Goal: Complete application form: Complete application form

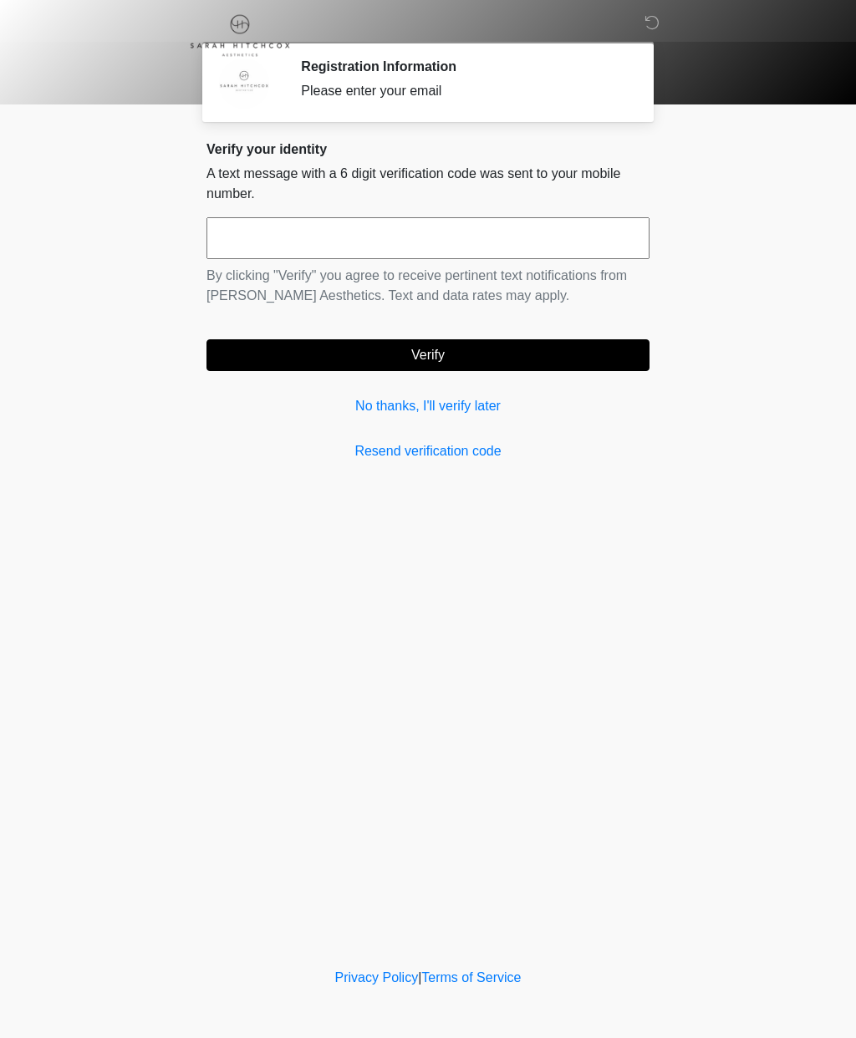
click at [255, 247] on input "text" at bounding box center [427, 238] width 443 height 42
click at [398, 412] on link "No thanks, I'll verify later" at bounding box center [427, 406] width 443 height 20
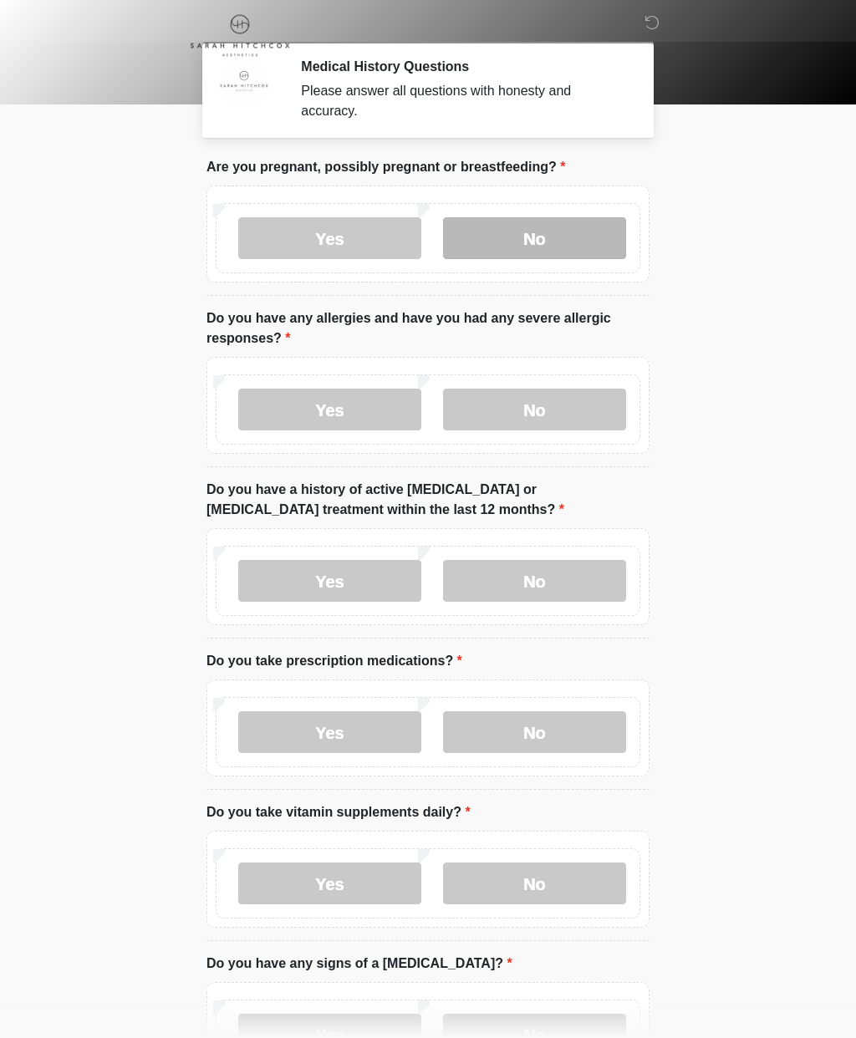
click at [518, 237] on label "No" at bounding box center [534, 238] width 183 height 42
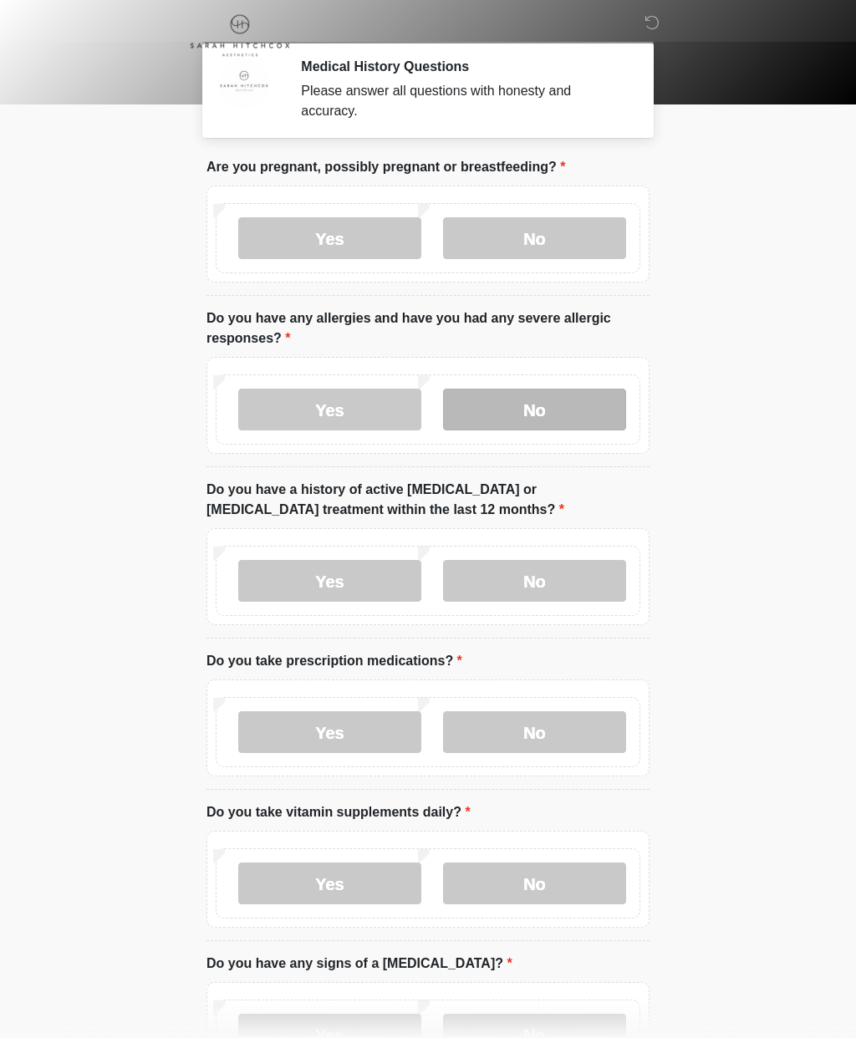
click at [527, 418] on label "No" at bounding box center [534, 410] width 183 height 42
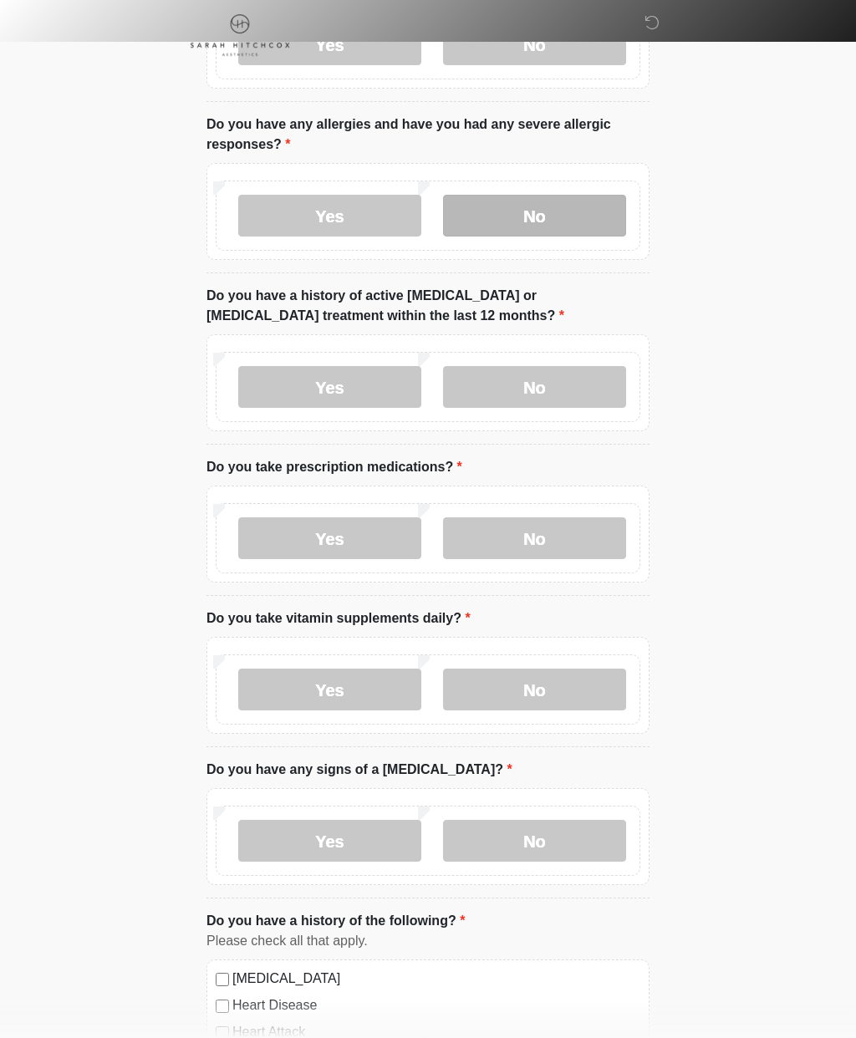
scroll to position [194, 0]
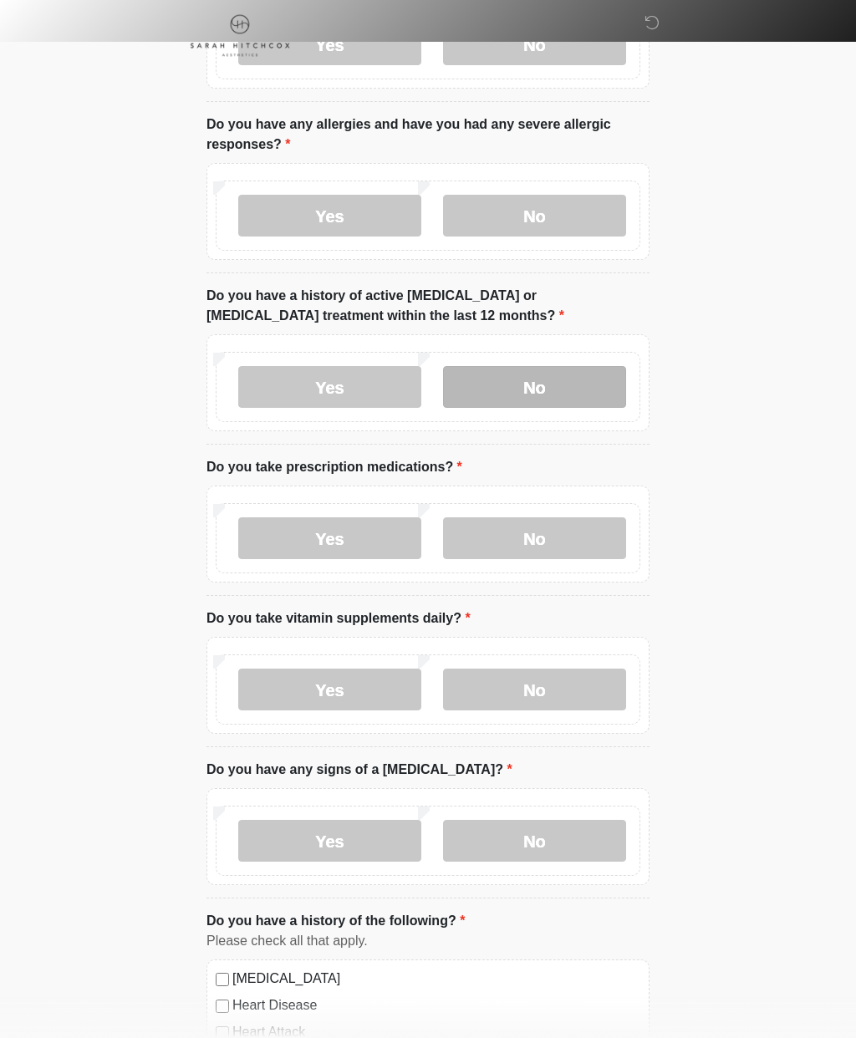
click at [520, 384] on label "No" at bounding box center [534, 387] width 183 height 42
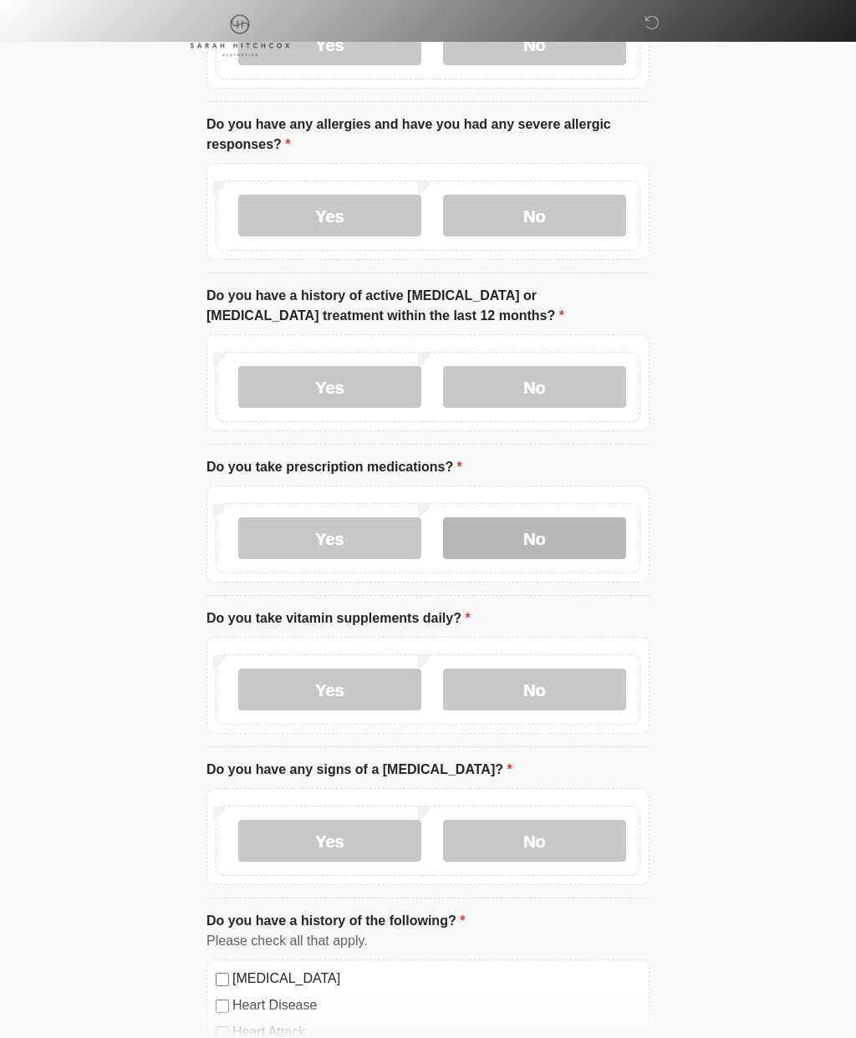
click at [527, 539] on label "No" at bounding box center [534, 538] width 183 height 42
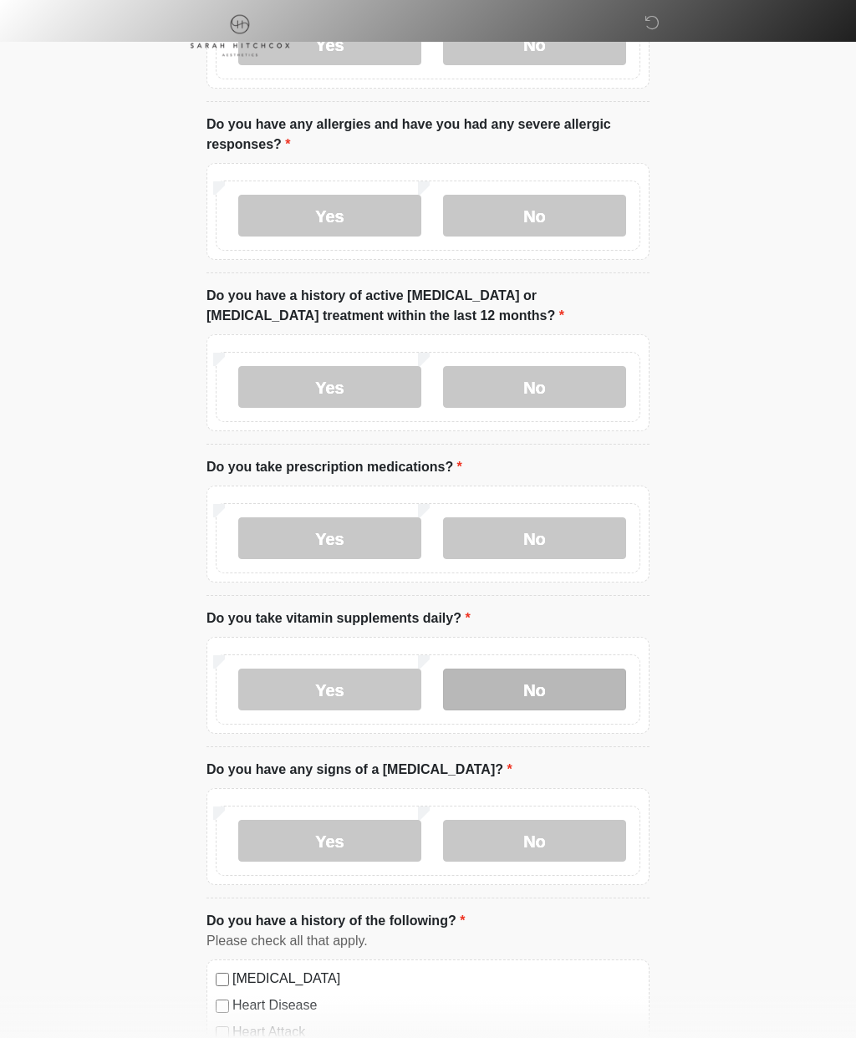
click at [512, 681] on label "No" at bounding box center [534, 690] width 183 height 42
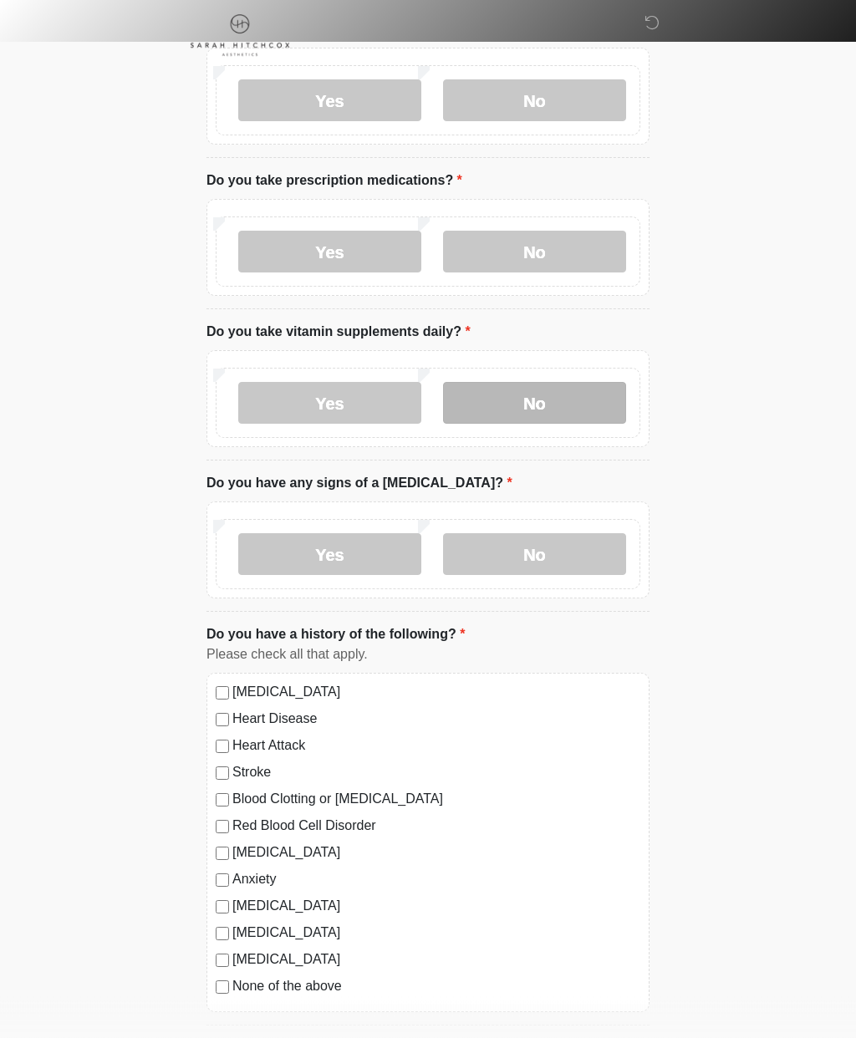
scroll to position [482, 0]
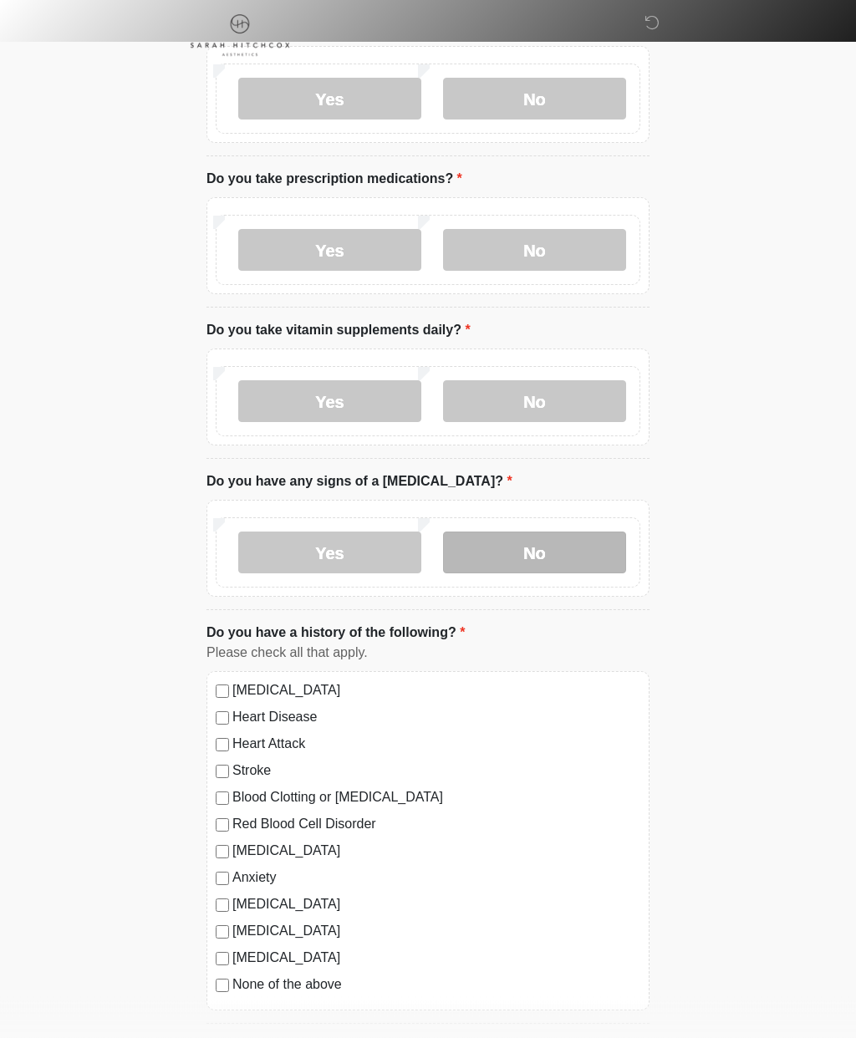
click at [546, 558] on label "No" at bounding box center [534, 554] width 183 height 42
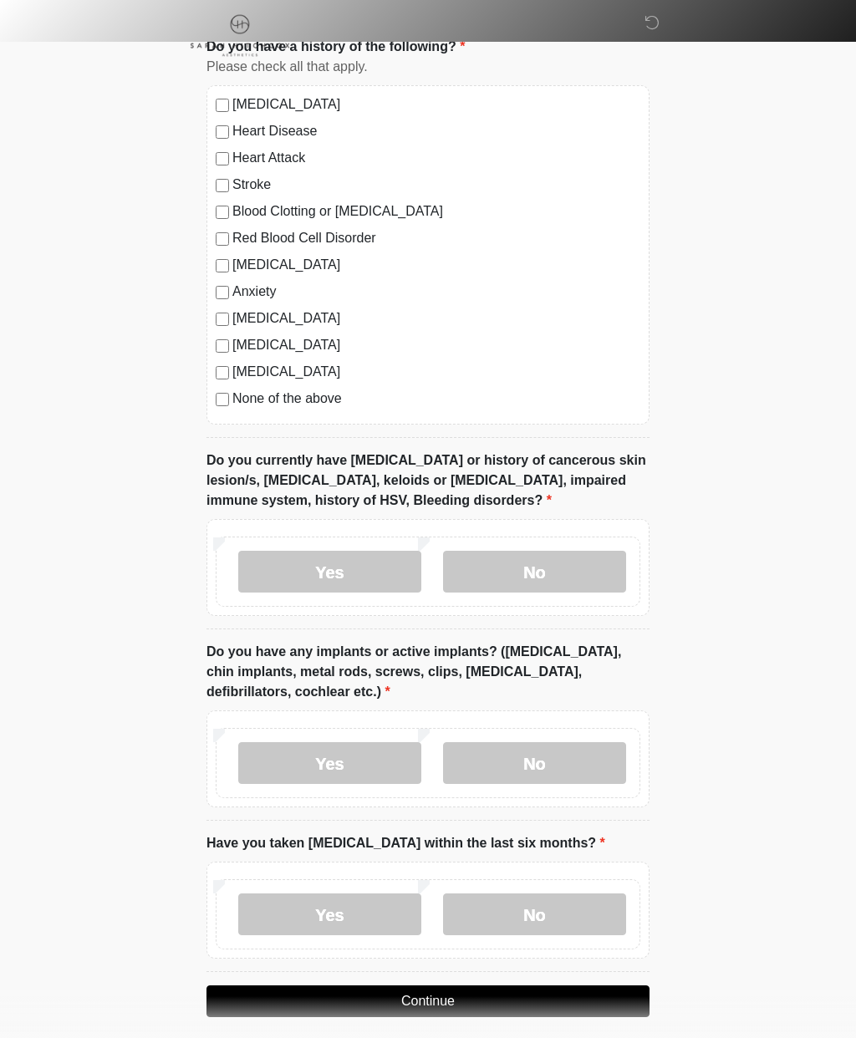
scroll to position [1067, 0]
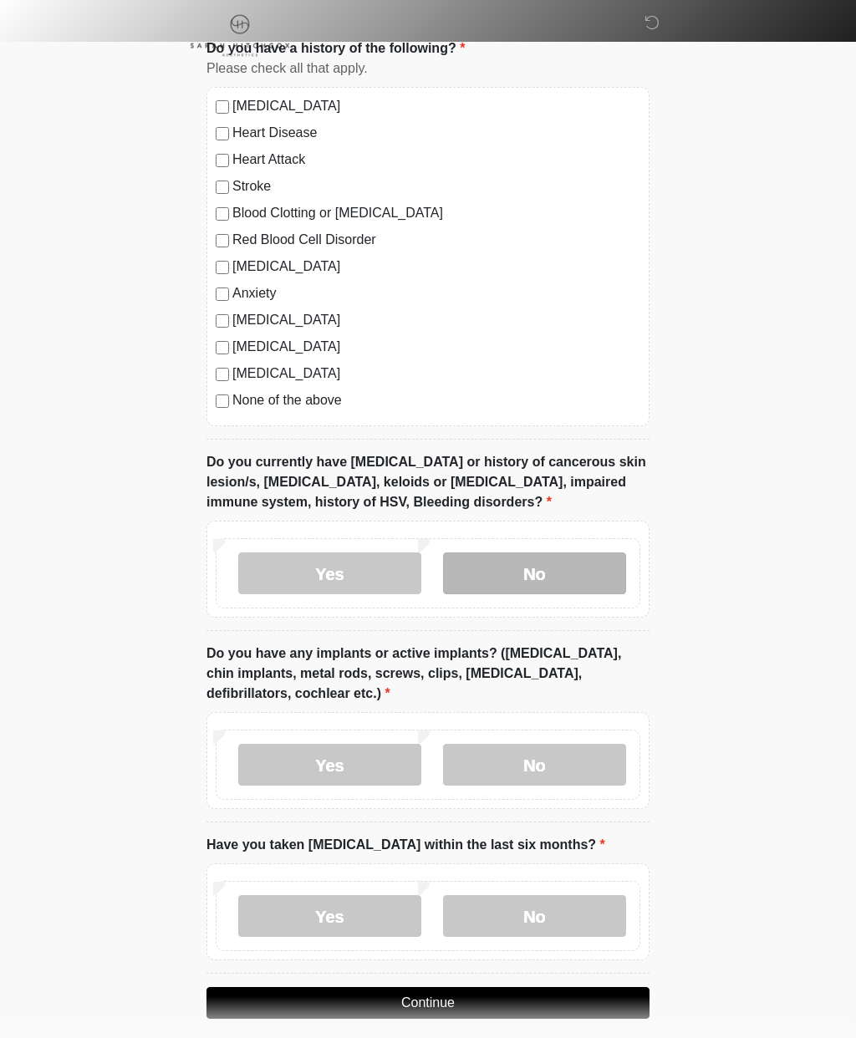
click at [512, 576] on label "No" at bounding box center [534, 574] width 183 height 42
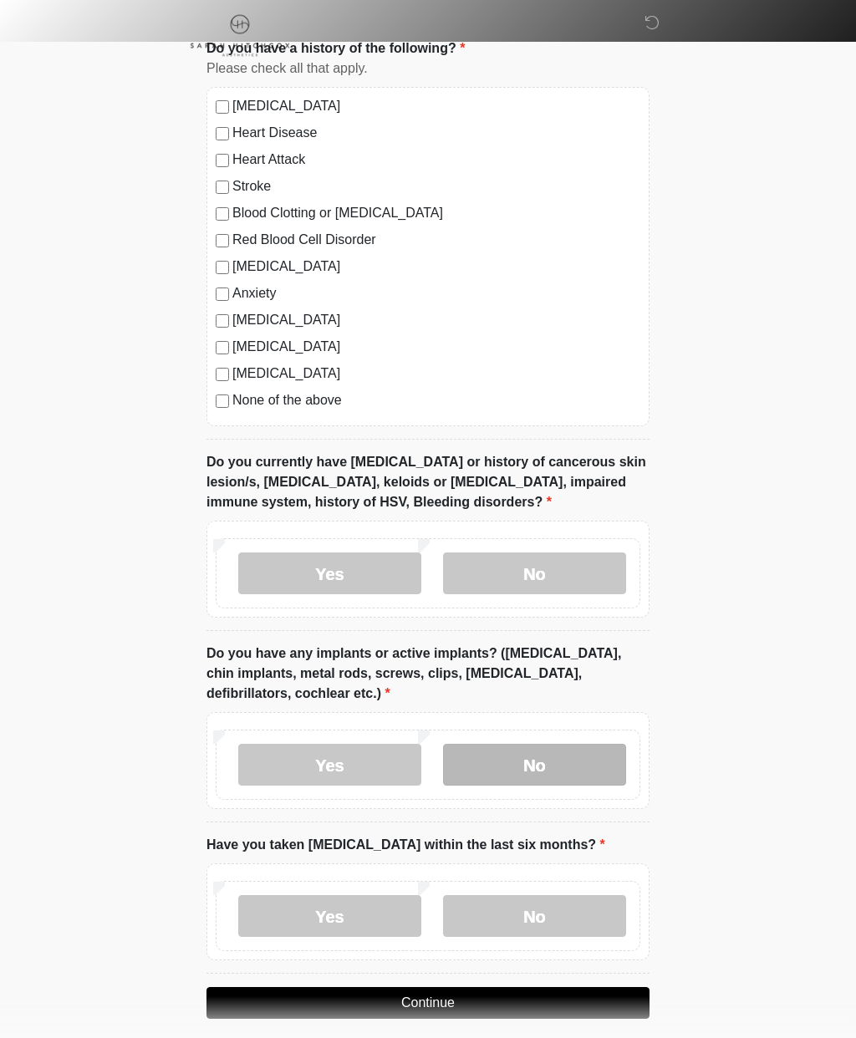
click at [512, 767] on label "No" at bounding box center [534, 765] width 183 height 42
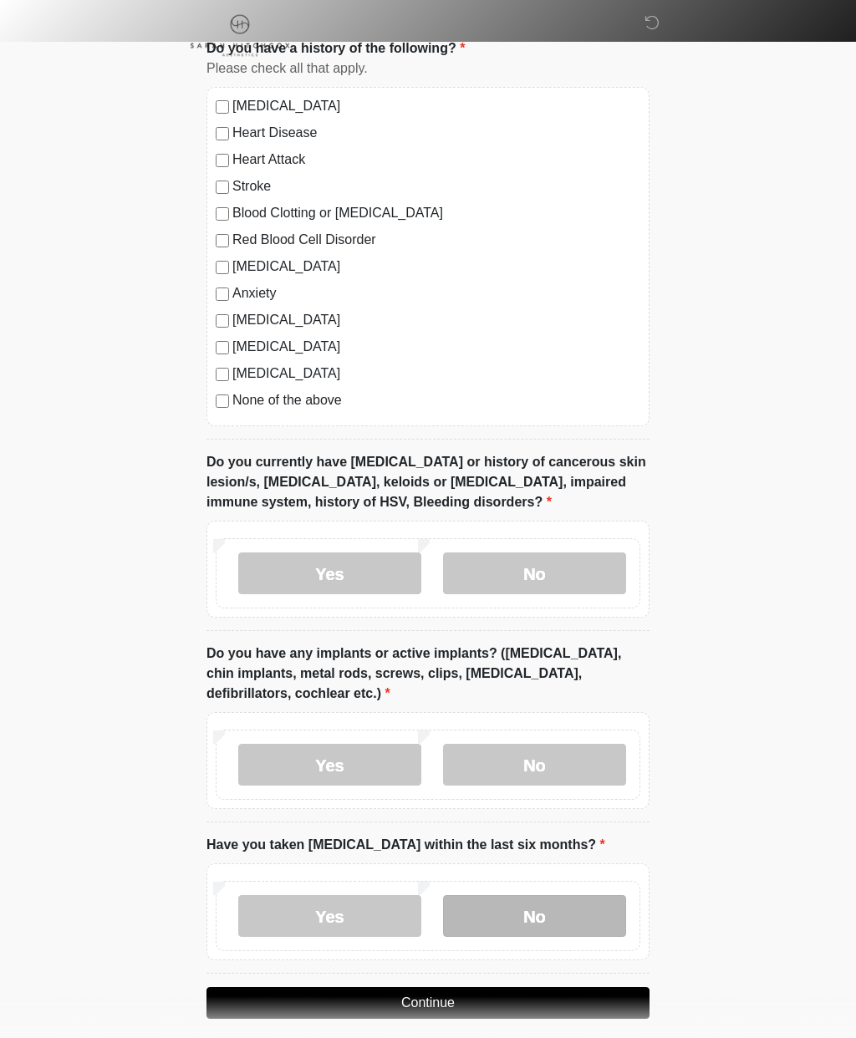
click at [544, 932] on label "No" at bounding box center [534, 916] width 183 height 42
click at [428, 999] on button "Continue" at bounding box center [427, 1003] width 443 height 32
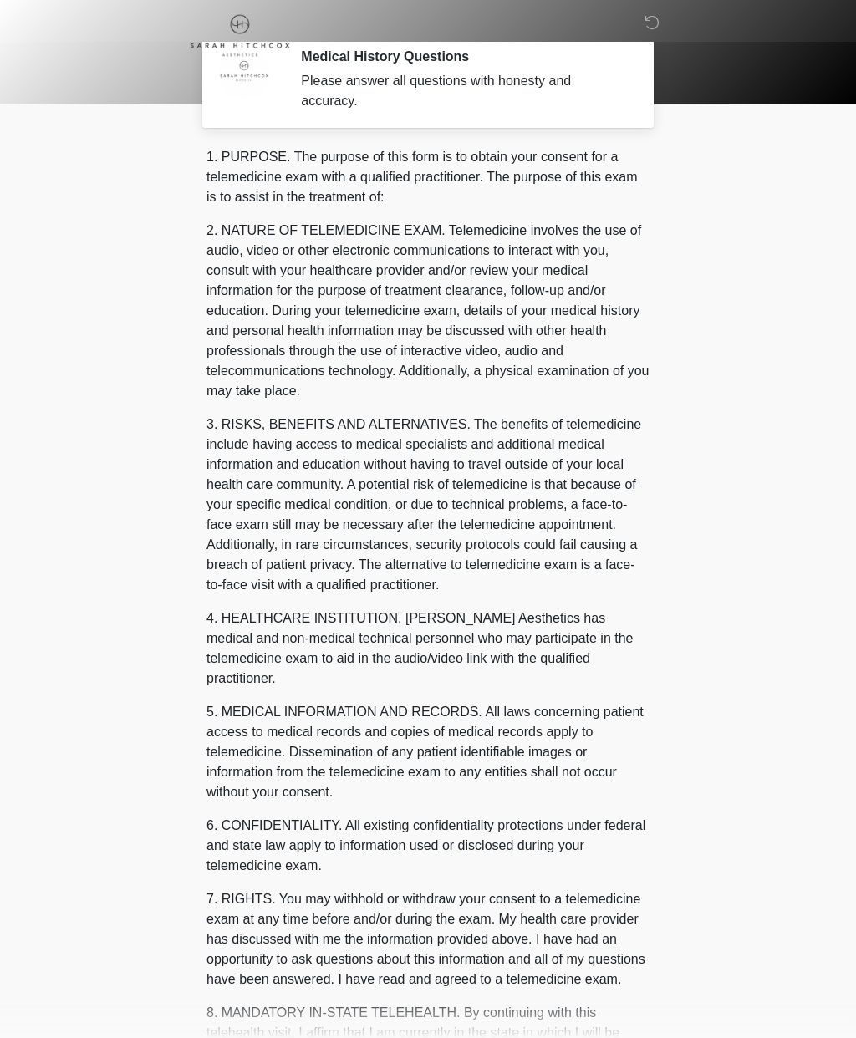
scroll to position [0, 0]
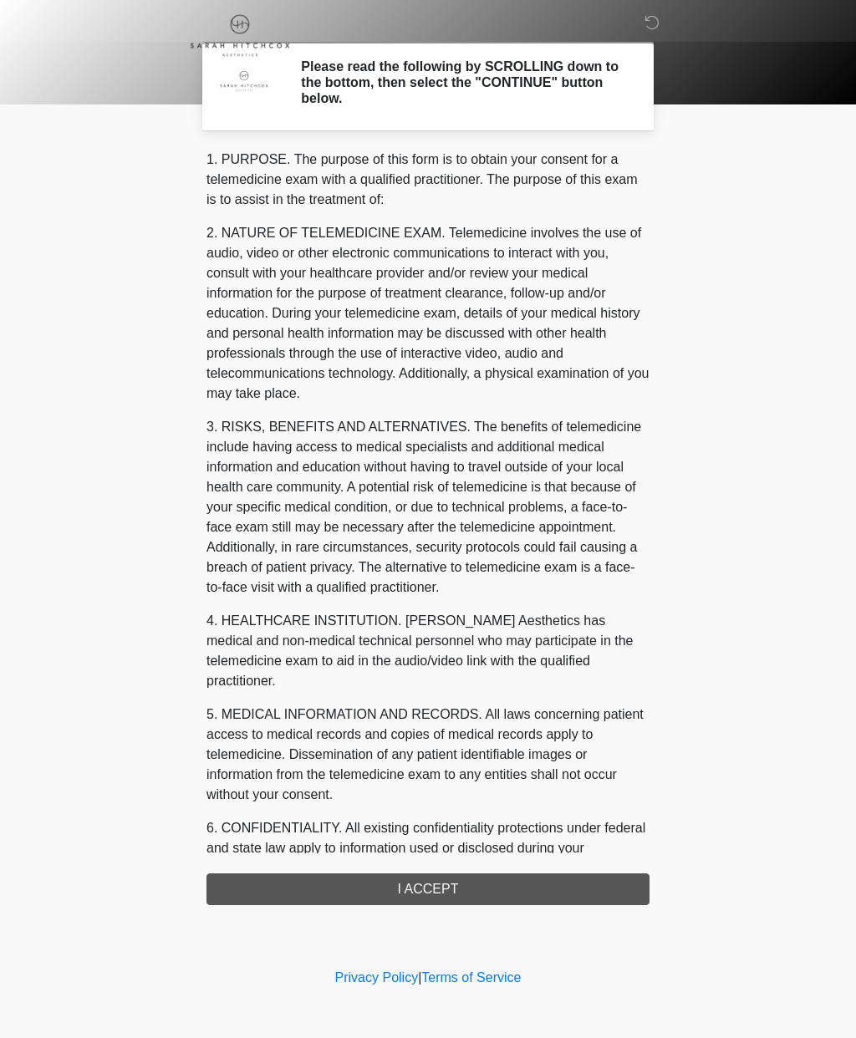
click at [400, 881] on div "1. PURPOSE. The purpose of this form is to obtain your consent for a telemedici…" at bounding box center [427, 528] width 443 height 756
click at [391, 893] on div "1. PURPOSE. The purpose of this form is to obtain your consent for a telemedici…" at bounding box center [427, 528] width 443 height 756
click at [395, 880] on div "1. PURPOSE. The purpose of this form is to obtain your consent for a telemedici…" at bounding box center [427, 528] width 443 height 756
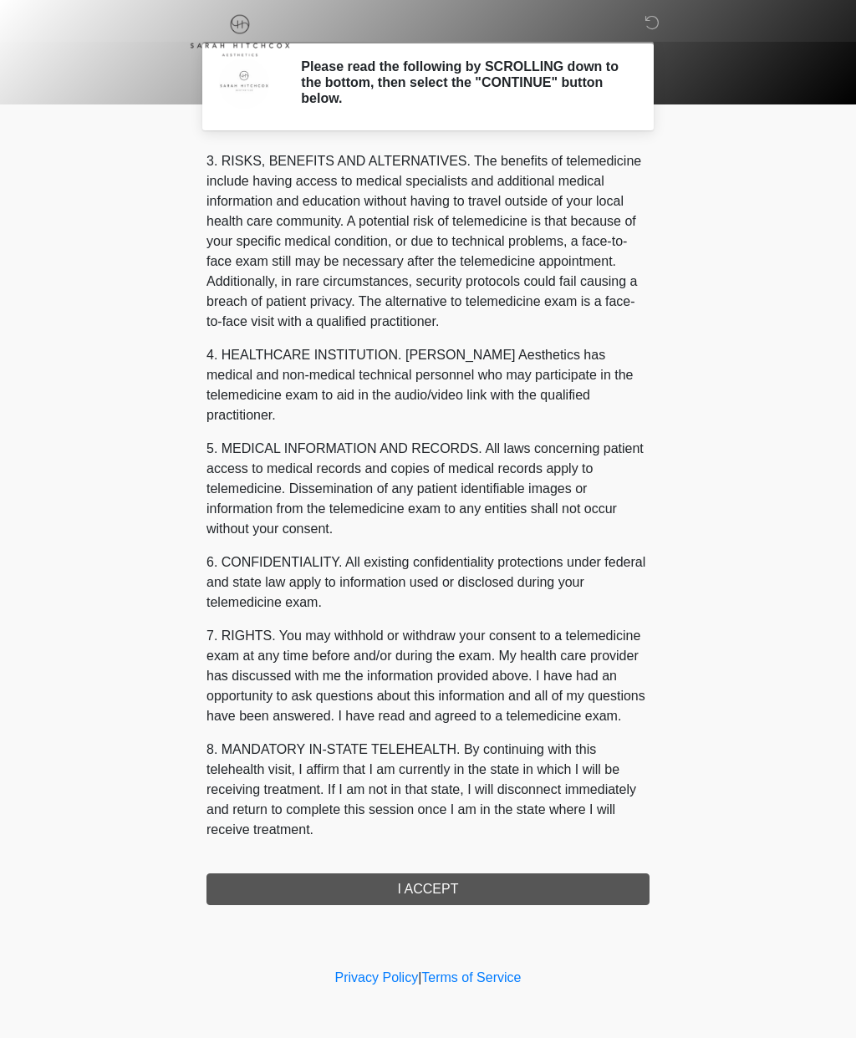
click at [386, 885] on button "I ACCEPT" at bounding box center [427, 890] width 443 height 32
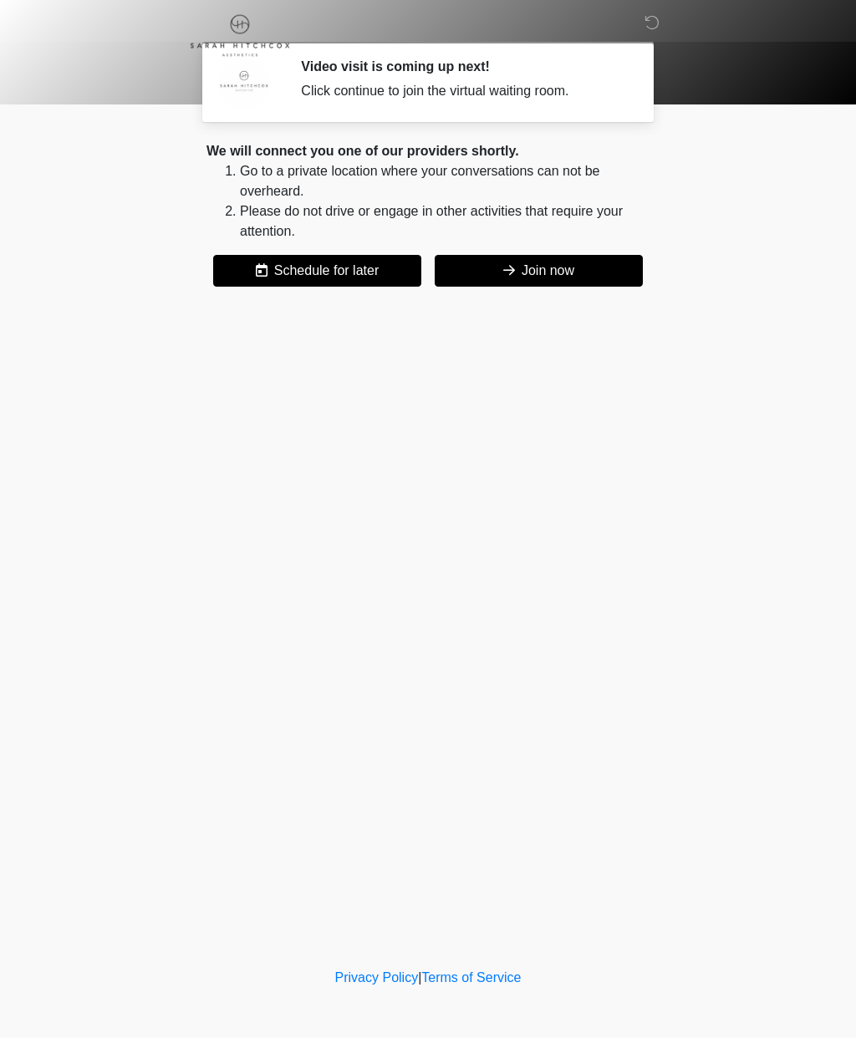
click at [536, 267] on button "Join now" at bounding box center [539, 271] width 208 height 32
